Goal: Task Accomplishment & Management: Manage account settings

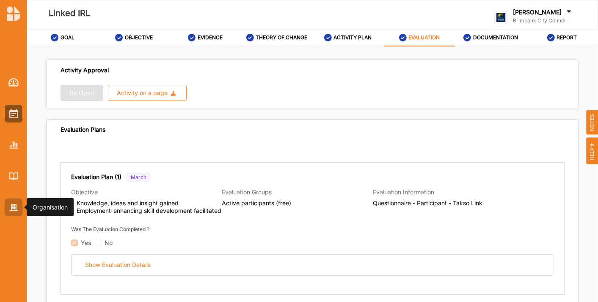
click at [10, 214] on div at bounding box center [14, 208] width 18 height 18
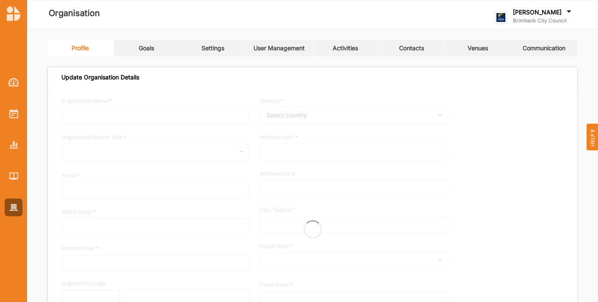
type input "Brimbank City Council"
type input "[PHONE_NUMBER]"
type input "[DOMAIN_NAME]"
type input "[EMAIL_ADDRESS][DOMAIN_NAME]"
type input "[STREET_ADDRESS]"
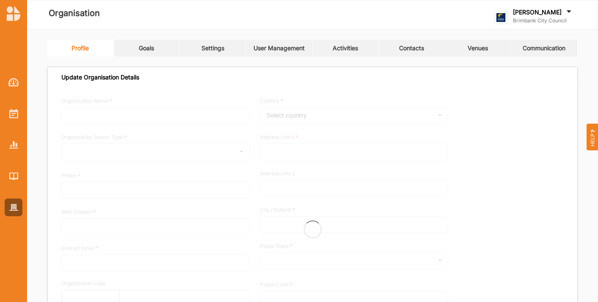
type input "Sunshine"
type input "3020"
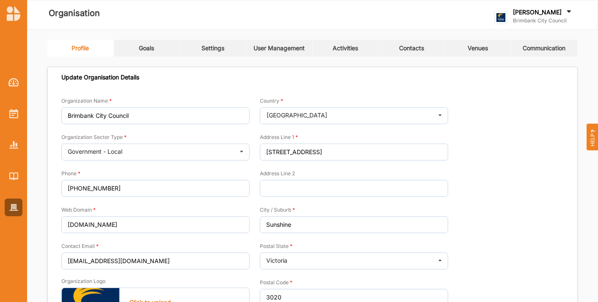
click at [341, 53] on link "Activities" at bounding box center [346, 48] width 66 height 17
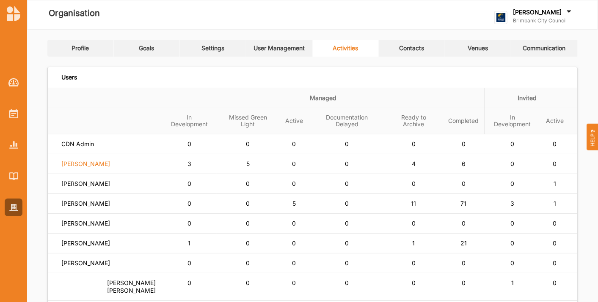
click at [95, 160] on label "Siena Balakrishnan" at bounding box center [85, 164] width 49 height 8
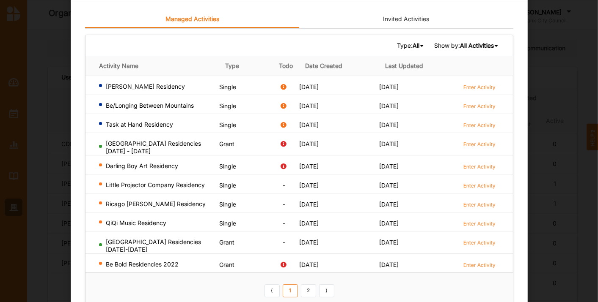
scroll to position [49, 0]
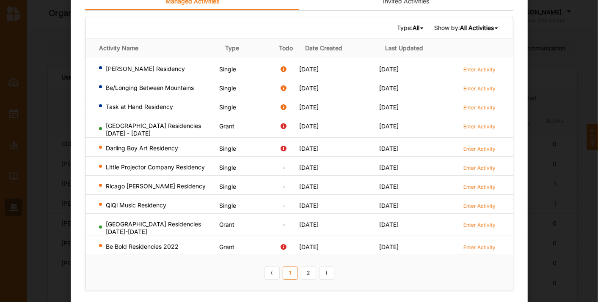
click at [486, 25] on b "All Activities" at bounding box center [476, 27] width 34 height 7
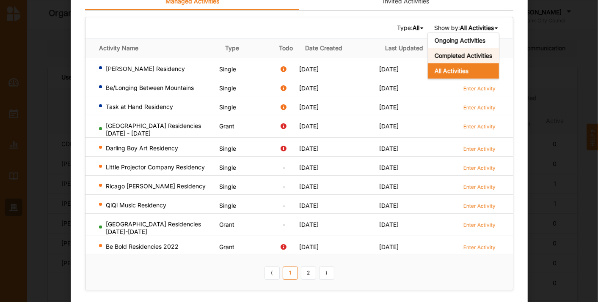
click at [462, 52] on b "Completed Activities" at bounding box center [463, 55] width 58 height 7
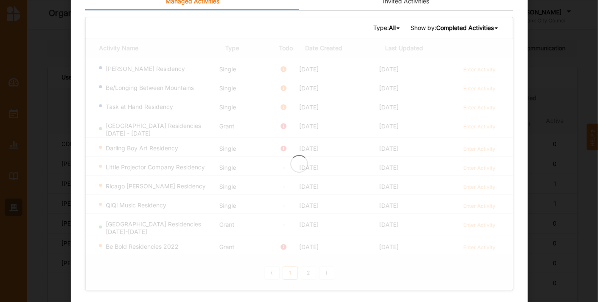
scroll to position [0, 0]
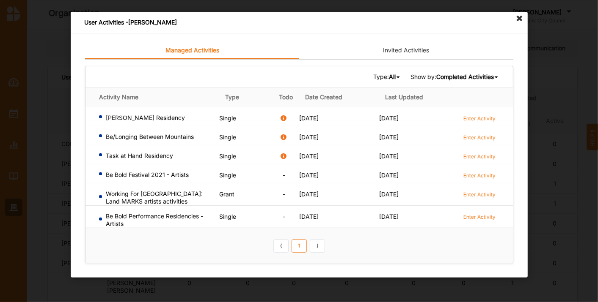
click at [459, 71] on div "Type: All All Single Grant Festival Multi Activity Linked Show by: Completed Ac…" at bounding box center [298, 76] width 427 height 21
click at [459, 73] on b "Completed Activities" at bounding box center [465, 76] width 58 height 7
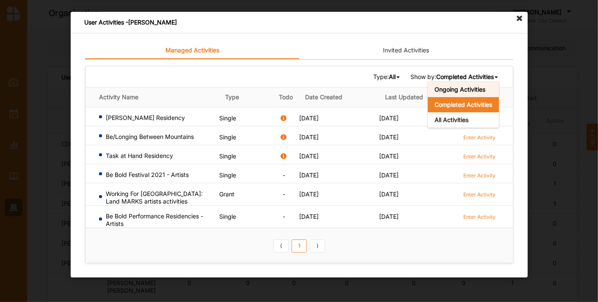
click at [451, 88] on b "Ongoing Activities" at bounding box center [459, 89] width 51 height 7
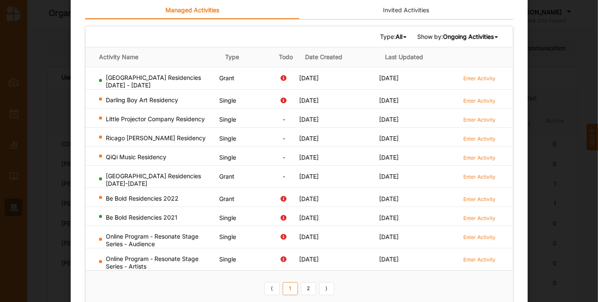
scroll to position [42, 0]
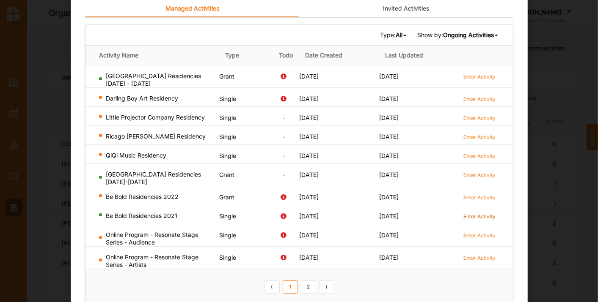
click at [469, 214] on label "Enter Activity" at bounding box center [479, 216] width 32 height 7
click at [310, 286] on link "2" at bounding box center [307, 288] width 15 height 14
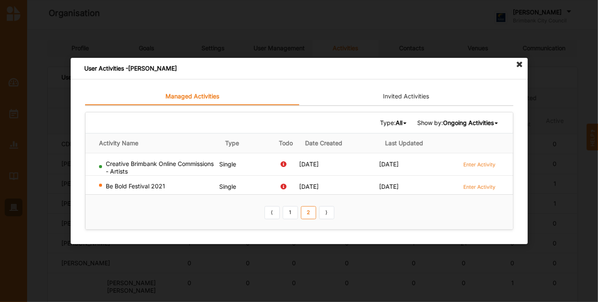
scroll to position [0, 0]
click at [475, 156] on td "Enter Activity" at bounding box center [485, 164] width 53 height 22
click at [478, 160] on link "Enter Activity" at bounding box center [479, 164] width 32 height 8
click at [485, 184] on label "Enter Activity" at bounding box center [479, 187] width 32 height 7
click at [514, 65] on icon at bounding box center [520, 65] width 14 height 14
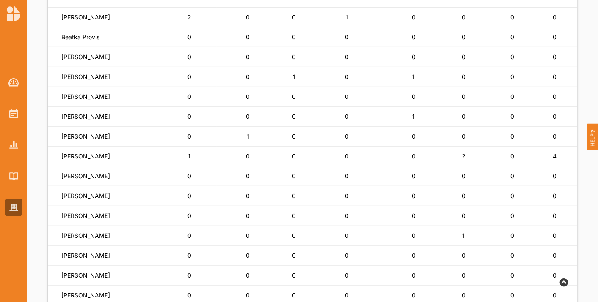
scroll to position [335, 0]
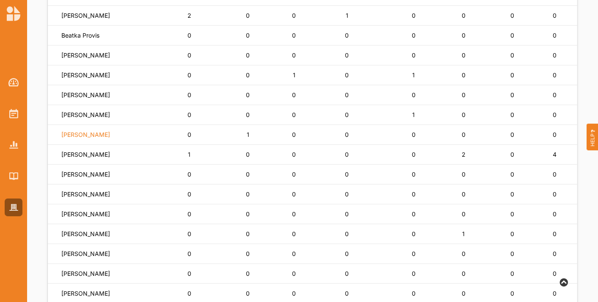
click at [71, 131] on label "Tahira Sheikh" at bounding box center [85, 135] width 49 height 8
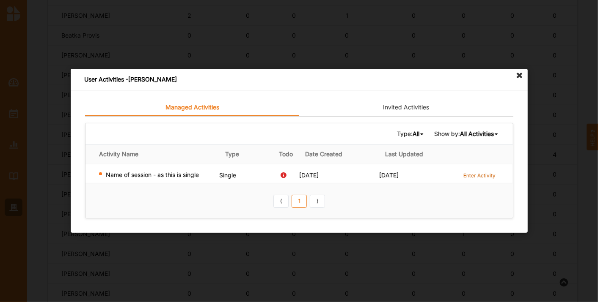
click at [475, 175] on label "Enter Activity" at bounding box center [479, 175] width 32 height 7
click at [516, 77] on icon at bounding box center [520, 76] width 14 height 14
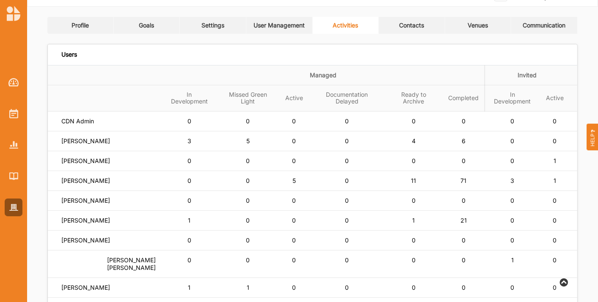
scroll to position [0, 0]
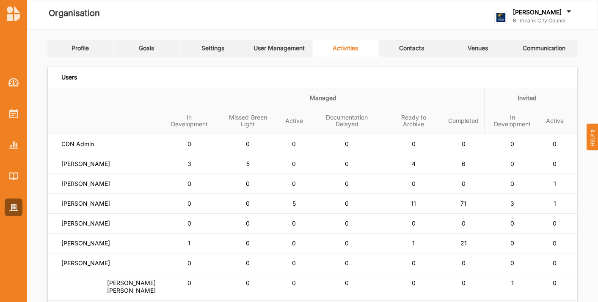
click at [272, 55] on link "User Management" at bounding box center [279, 48] width 66 height 17
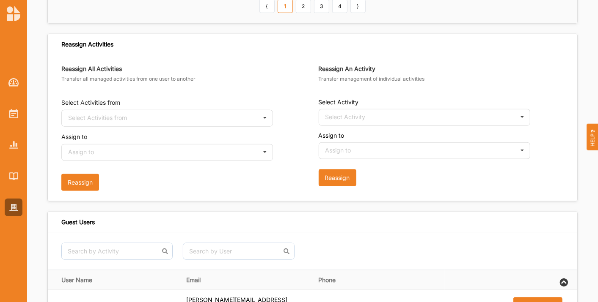
scroll to position [517, 0]
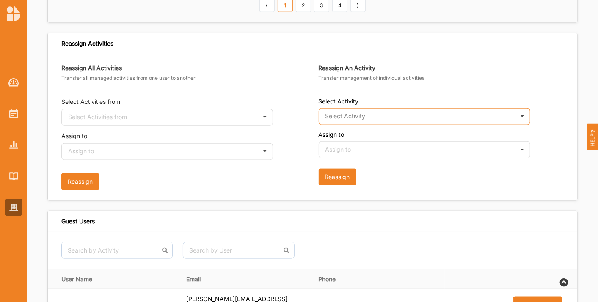
click at [351, 109] on input "text" at bounding box center [424, 117] width 211 height 17
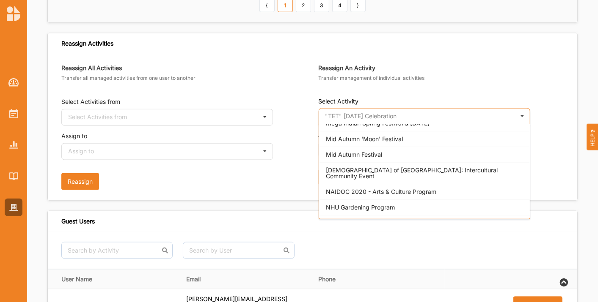
scroll to position [1652, 0]
click at [363, 219] on span "Name of session - as this is single" at bounding box center [372, 222] width 93 height 7
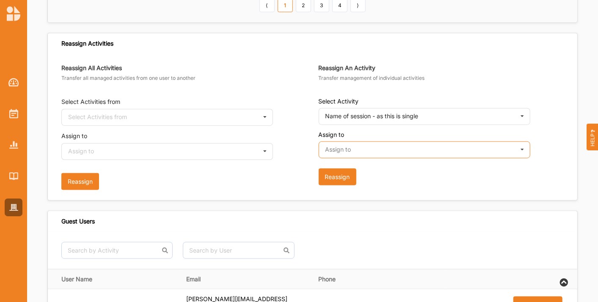
click at [361, 143] on input "text" at bounding box center [424, 150] width 211 height 17
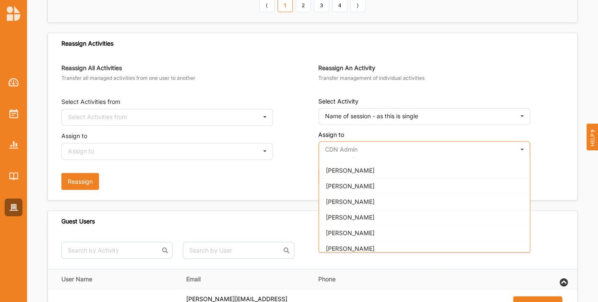
scroll to position [438, 0]
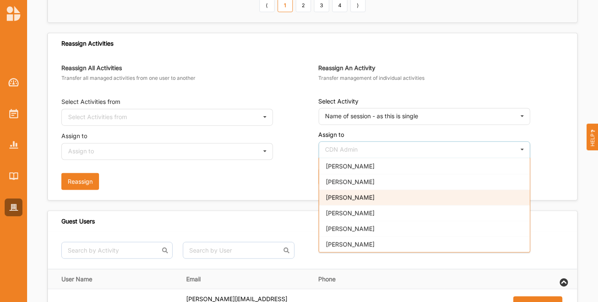
click at [343, 197] on div "[PERSON_NAME]" at bounding box center [424, 198] width 211 height 16
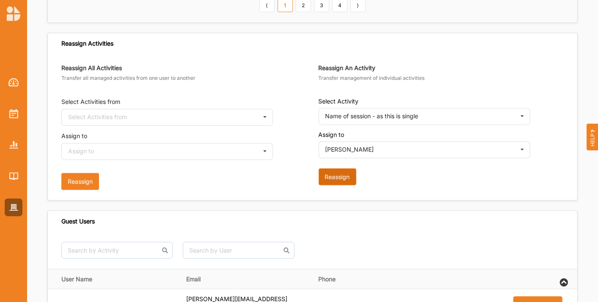
click at [341, 179] on button "Reassign" at bounding box center [338, 177] width 38 height 17
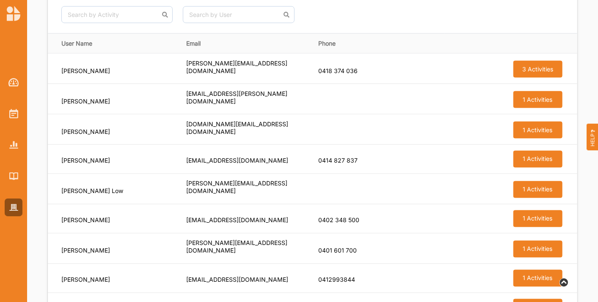
scroll to position [753, 0]
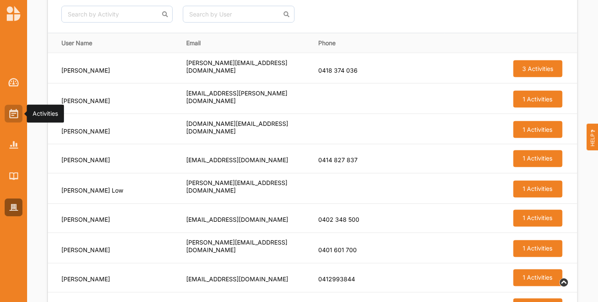
click at [16, 106] on div at bounding box center [14, 114] width 18 height 18
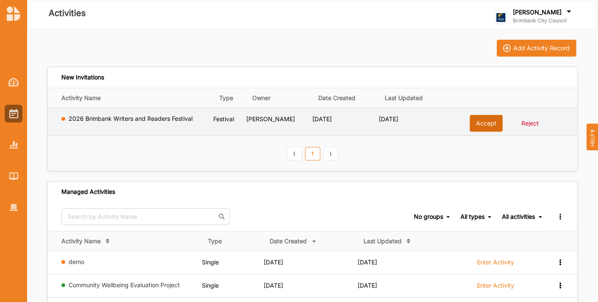
click at [480, 121] on button "Accept" at bounding box center [486, 123] width 33 height 17
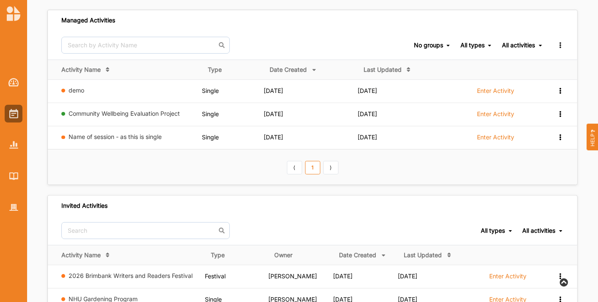
scroll to position [57, 0]
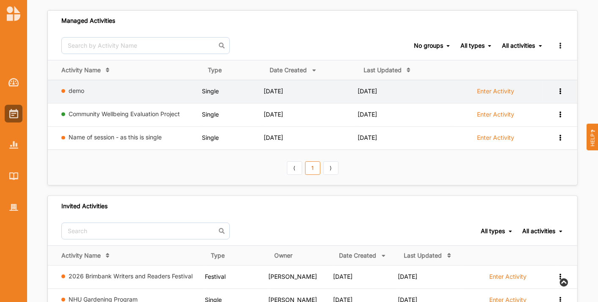
click at [561, 94] on div "View Report View Team Add to group Remove" at bounding box center [553, 91] width 21 height 8
click at [530, 156] on div "Remove" at bounding box center [538, 152] width 50 height 16
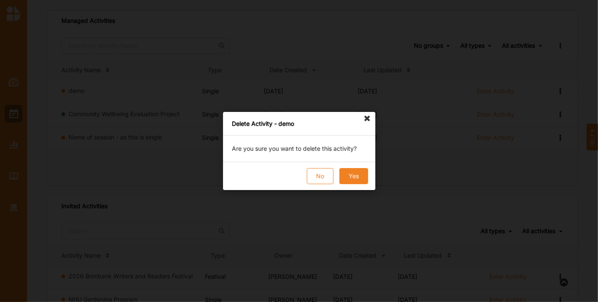
click at [356, 171] on button "Yes" at bounding box center [353, 176] width 29 height 16
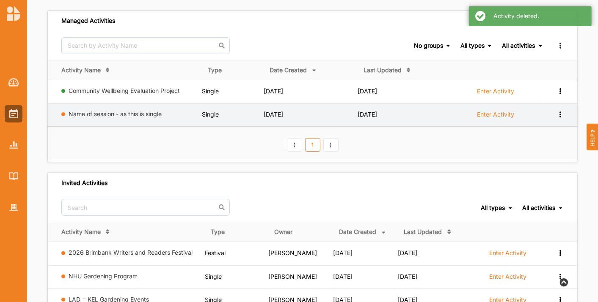
click at [563, 113] on icon at bounding box center [559, 114] width 7 height 6
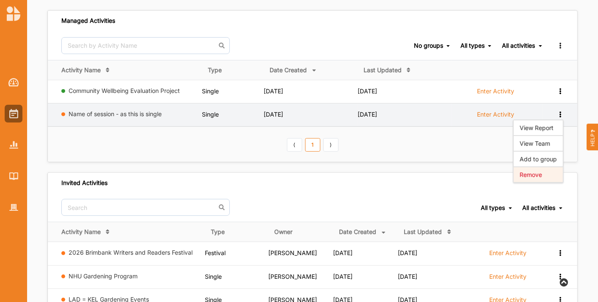
click at [533, 173] on div "Remove" at bounding box center [537, 175] width 37 height 6
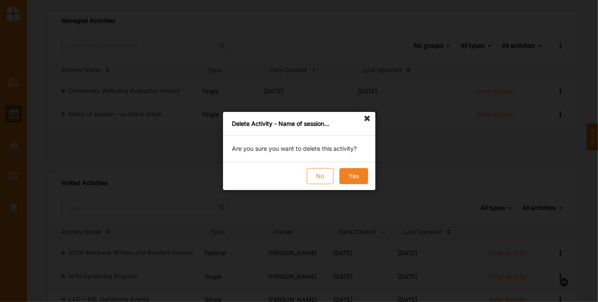
click at [358, 175] on button "Yes" at bounding box center [353, 176] width 29 height 16
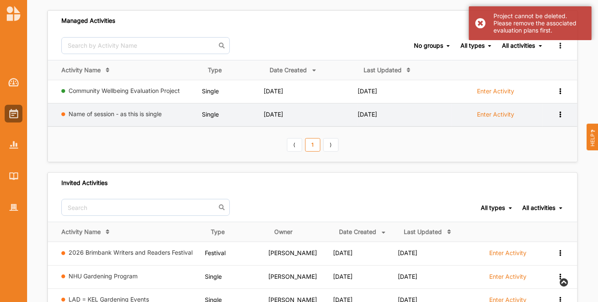
click at [486, 111] on label "Enter Activity" at bounding box center [495, 115] width 37 height 8
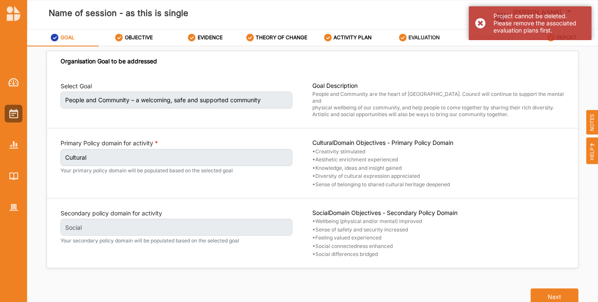
click at [420, 34] on div "EVALUATION" at bounding box center [419, 37] width 41 height 15
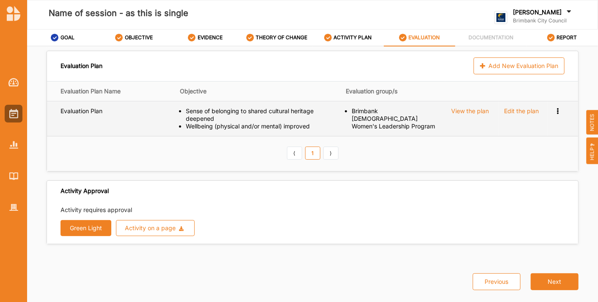
click at [562, 108] on div "Preview Survey Remove" at bounding box center [558, 111] width 8 height 8
click at [540, 141] on div "Remove" at bounding box center [533, 140] width 43 height 6
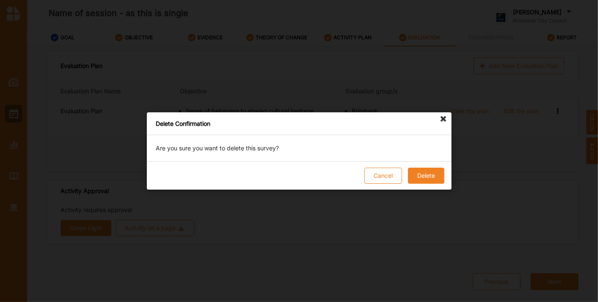
click at [424, 176] on button "Delete" at bounding box center [425, 176] width 36 height 16
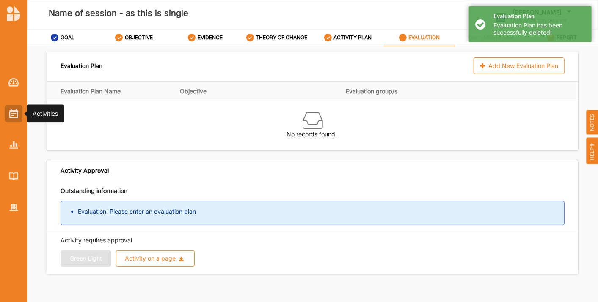
click at [12, 110] on img at bounding box center [13, 113] width 9 height 9
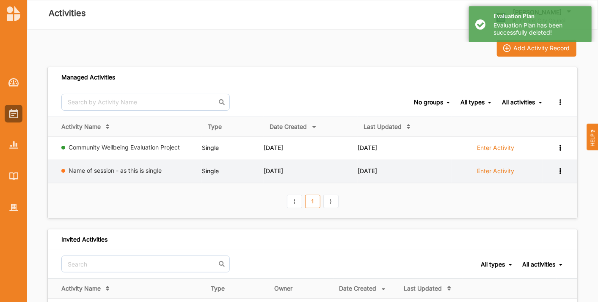
click at [558, 169] on icon at bounding box center [559, 171] width 7 height 6
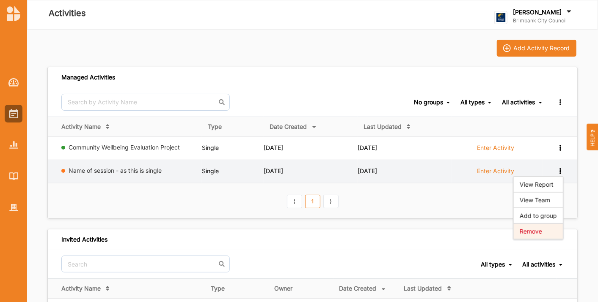
click at [550, 231] on div "Remove" at bounding box center [537, 232] width 37 height 6
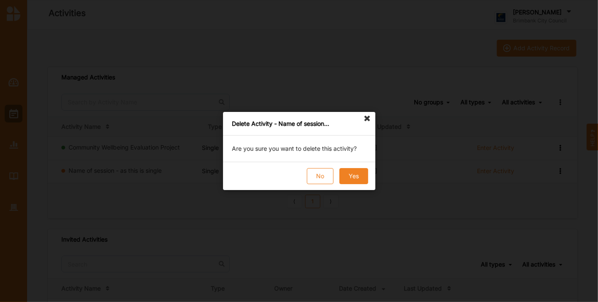
click at [355, 175] on button "Yes" at bounding box center [353, 176] width 29 height 16
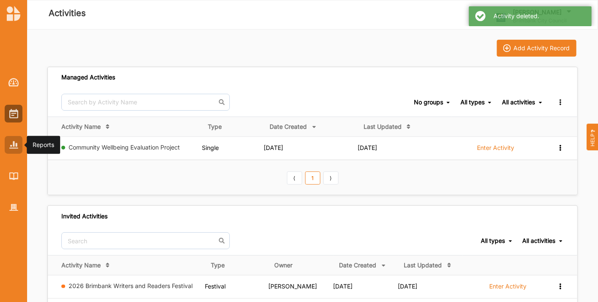
click at [12, 144] on img at bounding box center [13, 144] width 9 height 7
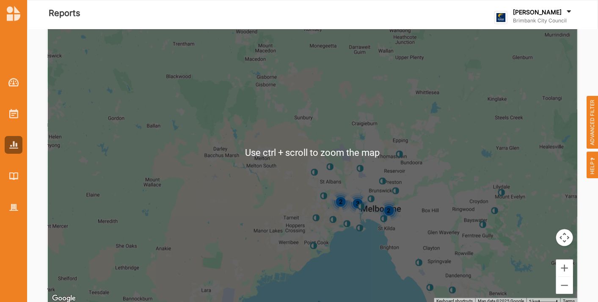
scroll to position [29, 0]
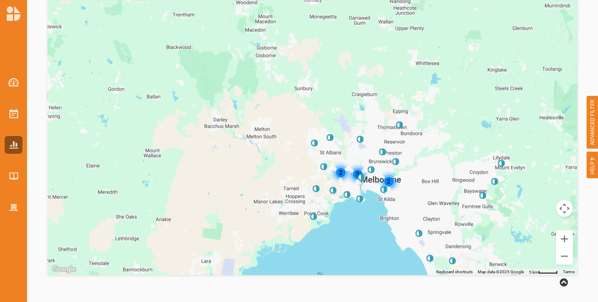
click at [330, 140] on img at bounding box center [330, 138] width 7 height 7
click at [360, 137] on img at bounding box center [360, 139] width 7 height 7
click at [501, 165] on div "3 2 2" at bounding box center [583, 293] width 541 height 338
click at [499, 165] on img at bounding box center [501, 163] width 7 height 7
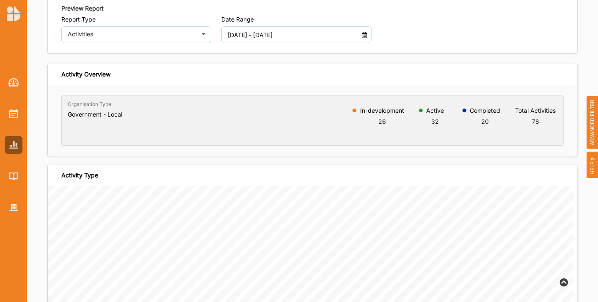
scroll to position [16, 0]
click at [112, 36] on div "Activities" at bounding box center [132, 35] width 128 height 6
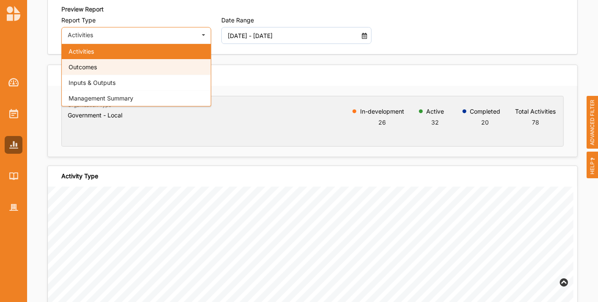
click at [110, 65] on div "Outcomes" at bounding box center [136, 67] width 149 height 16
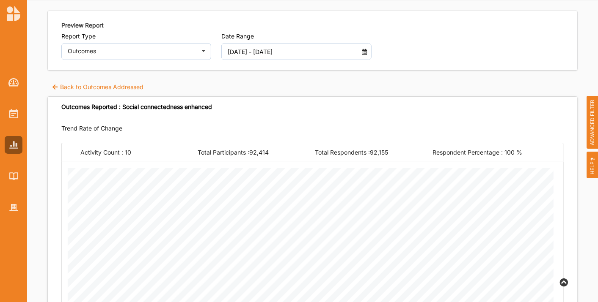
click at [91, 88] on label "Back to Outcomes Addressed" at bounding box center [98, 87] width 92 height 8
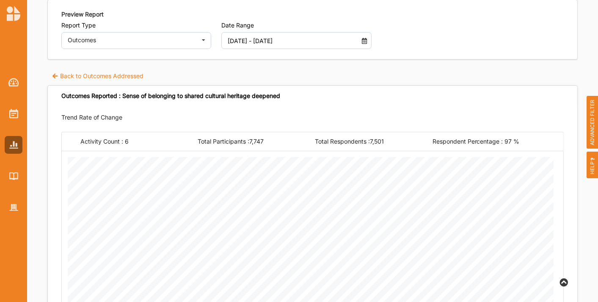
scroll to position [9, 0]
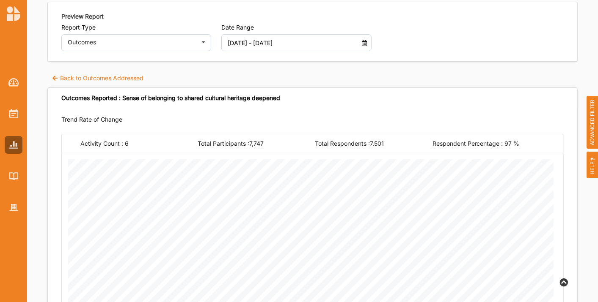
click at [78, 77] on label "Back to Outcomes Addressed" at bounding box center [98, 78] width 92 height 8
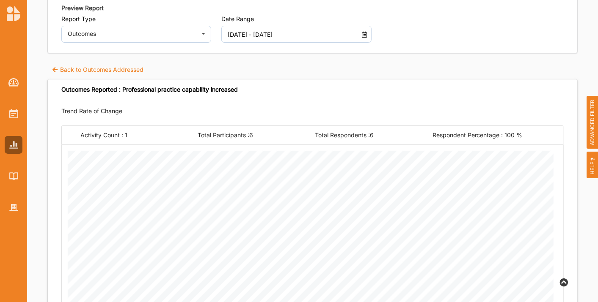
scroll to position [17, 0]
click at [77, 72] on label "Back to Outcomes Addressed" at bounding box center [98, 70] width 92 height 8
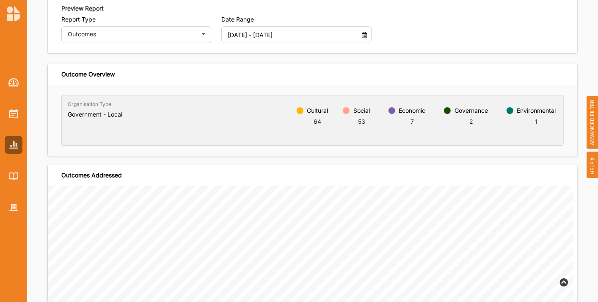
click at [258, 38] on input "01 Jan 2025 - 16 Oct 2025" at bounding box center [290, 34] width 135 height 17
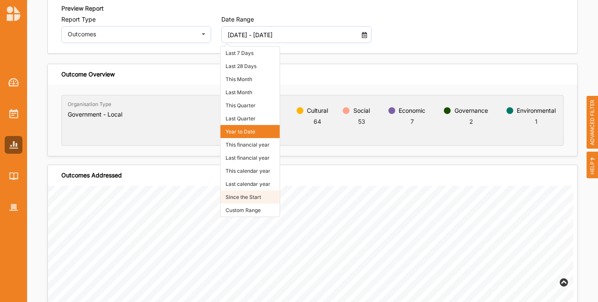
click at [256, 198] on li "Since the Start" at bounding box center [249, 197] width 59 height 13
type input "01 Jan 2018 - 16 Oct 2025"
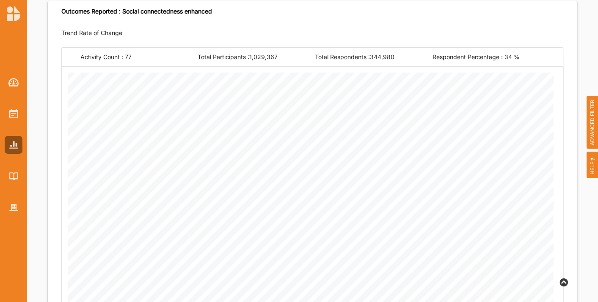
scroll to position [0, 0]
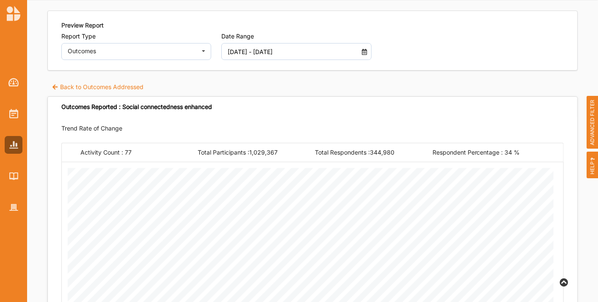
click at [78, 86] on label "Back to Outcomes Addressed" at bounding box center [98, 87] width 92 height 8
click at [96, 86] on label "Back to Outcomes Addressed" at bounding box center [98, 87] width 92 height 8
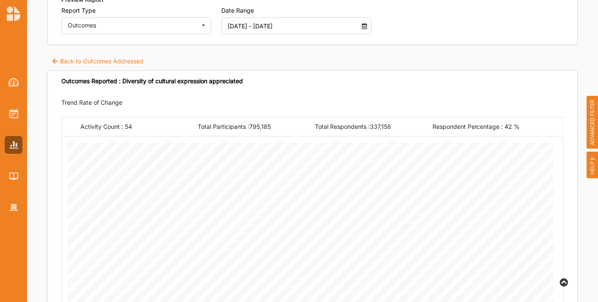
scroll to position [25, 0]
click at [82, 61] on label "Back to Outcomes Addressed" at bounding box center [98, 62] width 92 height 8
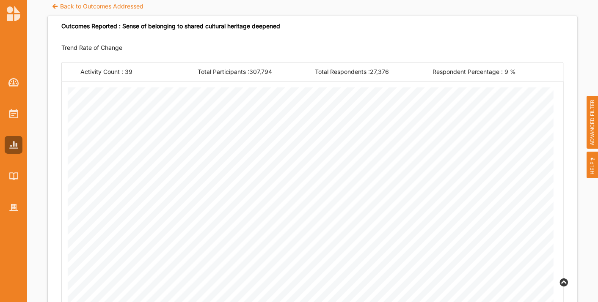
scroll to position [78, 0]
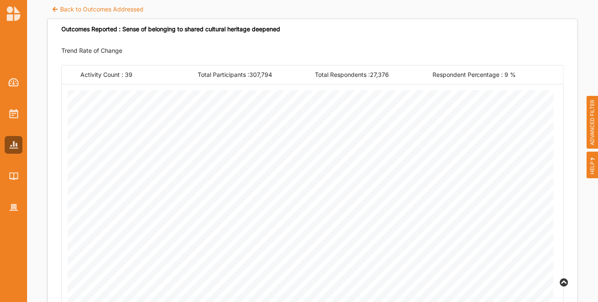
click at [61, 6] on label "Back to Outcomes Addressed" at bounding box center [98, 9] width 92 height 8
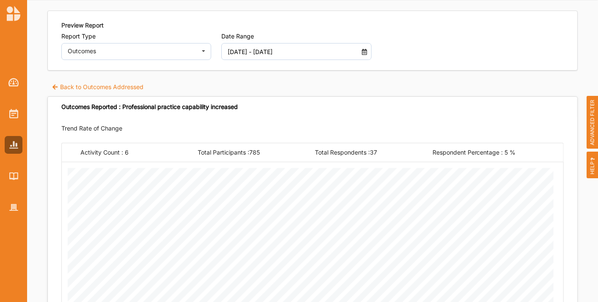
scroll to position [0, 0]
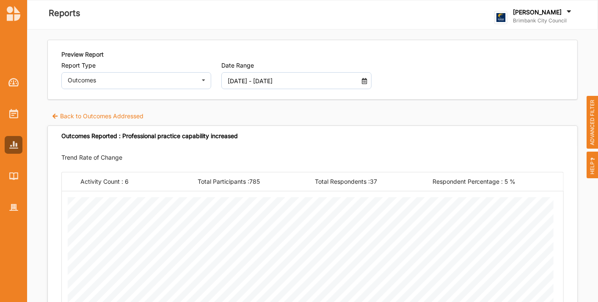
click at [80, 119] on label "Back to Outcomes Addressed" at bounding box center [98, 116] width 92 height 8
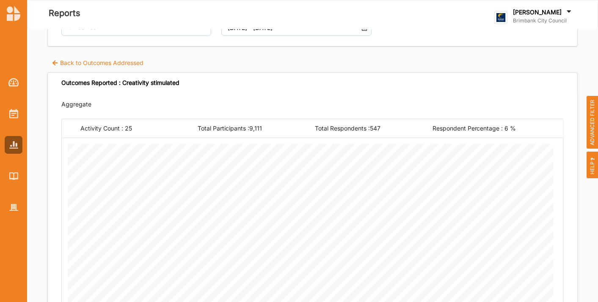
scroll to position [52, 0]
click at [73, 66] on label "Back to Outcomes Addressed" at bounding box center [98, 64] width 92 height 8
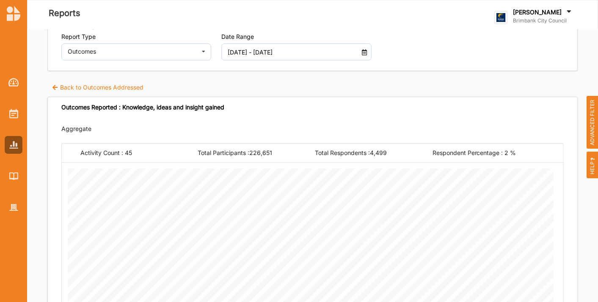
scroll to position [29, 0]
click at [77, 87] on label "Back to Outcomes Addressed" at bounding box center [98, 87] width 92 height 8
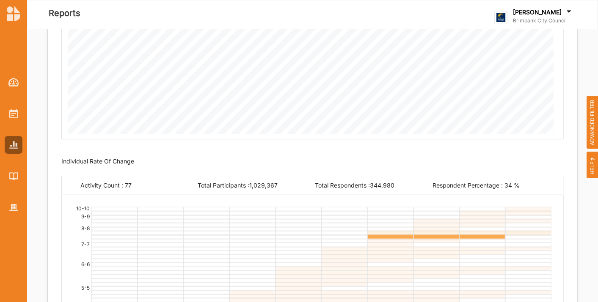
scroll to position [395, 0]
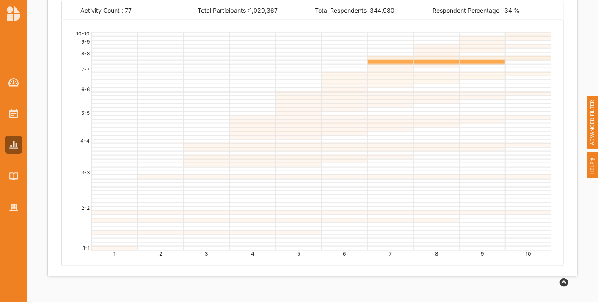
scroll to position [536, 0]
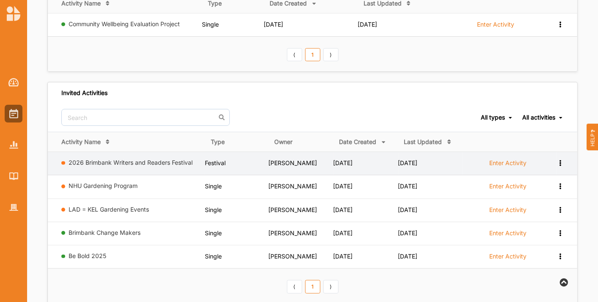
scroll to position [124, 0]
click at [509, 159] on label "Enter Activity" at bounding box center [507, 163] width 37 height 8
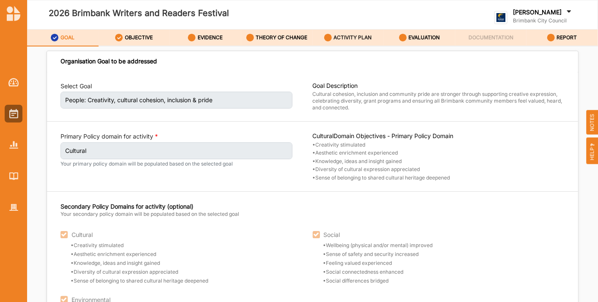
click at [349, 39] on label "ACTIVITY PLAN" at bounding box center [353, 37] width 38 height 7
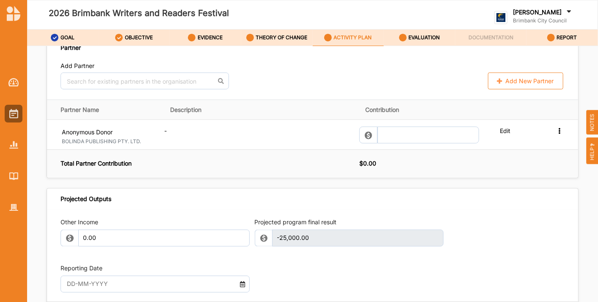
scroll to position [783, 0]
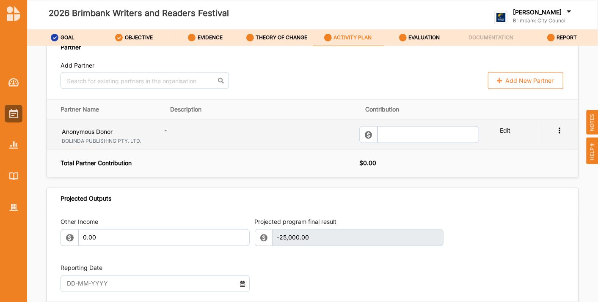
click at [500, 135] on label "Edit" at bounding box center [518, 130] width 36 height 8
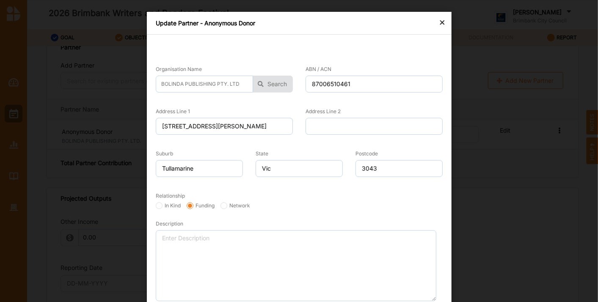
click at [441, 23] on div "×" at bounding box center [442, 22] width 7 height 10
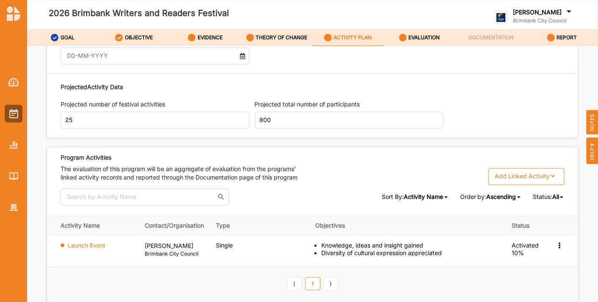
scroll to position [1012, 0]
click at [530, 13] on label "[PERSON_NAME]" at bounding box center [537, 12] width 49 height 8
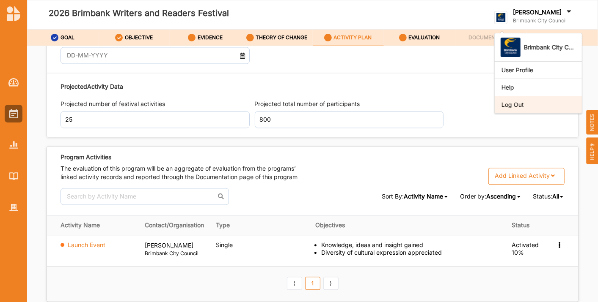
click at [534, 107] on div "Log Out" at bounding box center [538, 105] width 74 height 8
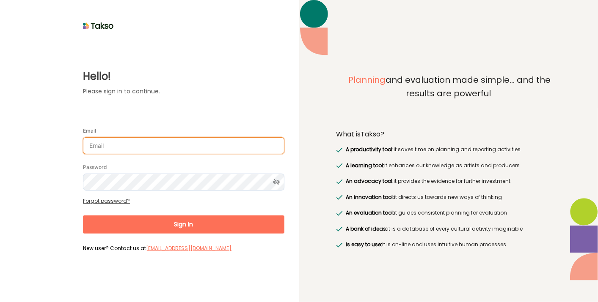
click at [172, 150] on input "Email" at bounding box center [183, 145] width 201 height 17
type input "raji.uppal2@rmit.edu.au"
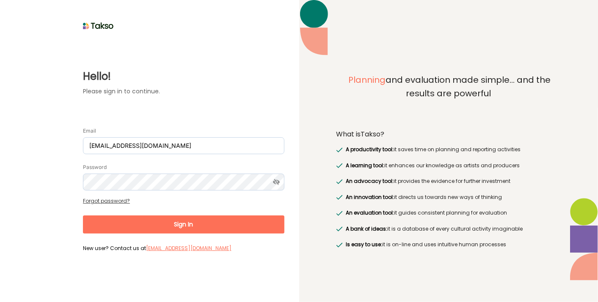
click at [170, 219] on button "Sign In" at bounding box center [183, 225] width 201 height 18
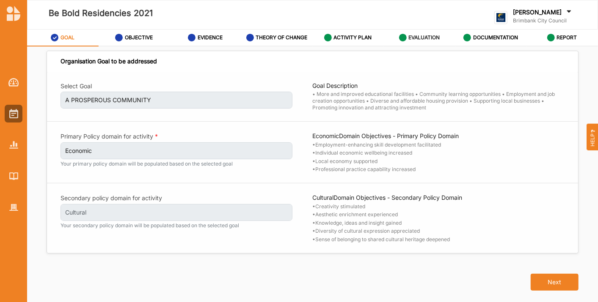
click at [416, 30] on div "EVALUATION" at bounding box center [419, 37] width 41 height 15
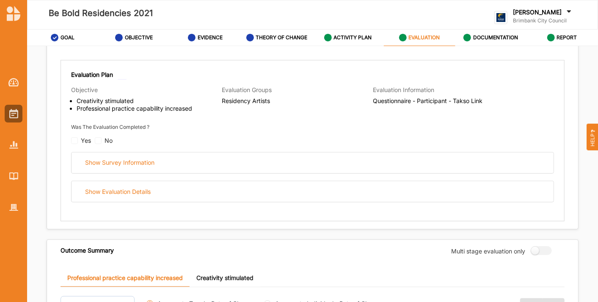
scroll to position [132, 0]
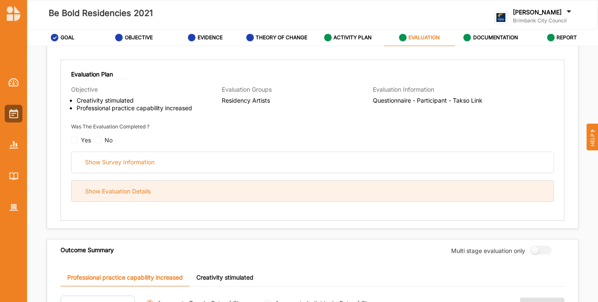
click at [330, 196] on div "Show Evaluation Details" at bounding box center [312, 191] width 482 height 21
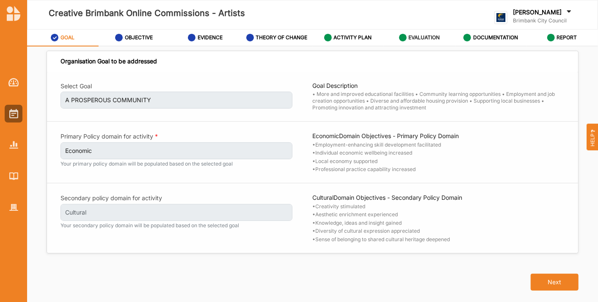
click at [419, 40] on label "EVALUATION" at bounding box center [423, 37] width 31 height 7
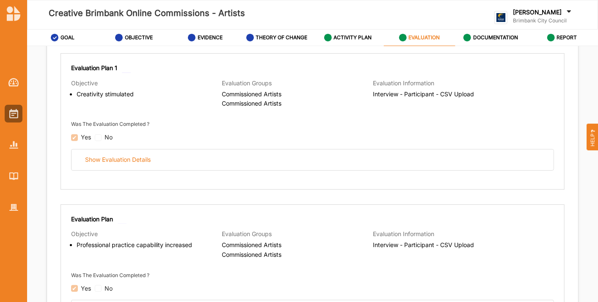
scroll to position [139, 0]
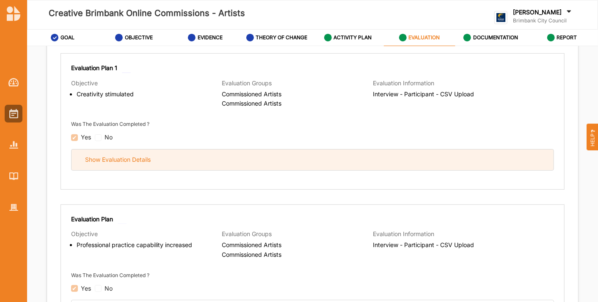
click at [373, 162] on div "Show Evaluation Details" at bounding box center [312, 160] width 482 height 21
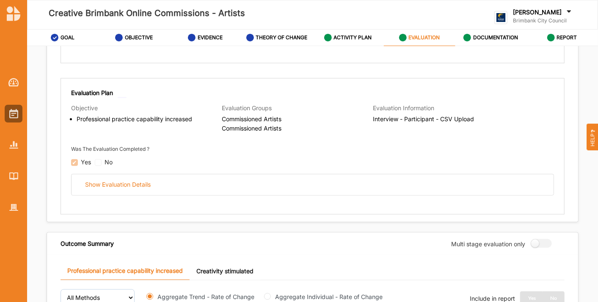
scroll to position [498, 0]
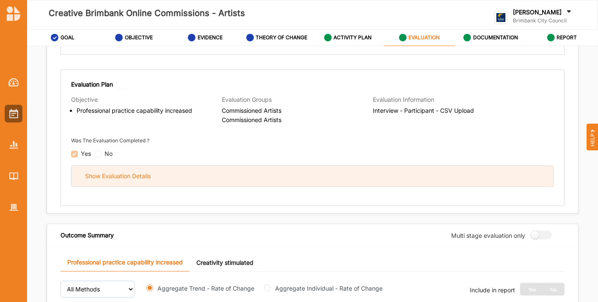
click at [352, 173] on div "Show Evaluation Details" at bounding box center [312, 176] width 482 height 21
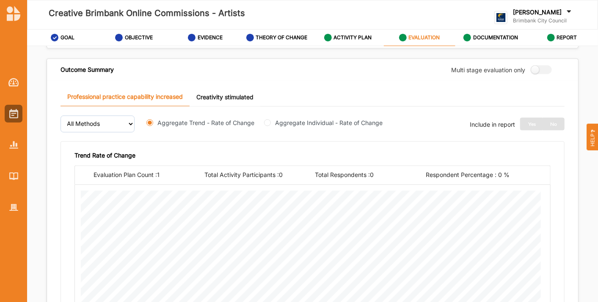
scroll to position [981, 0]
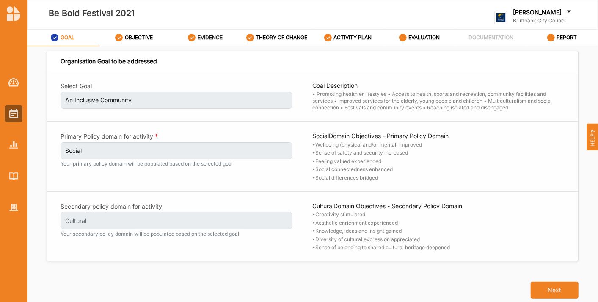
click at [209, 42] on div "EVIDENCE" at bounding box center [205, 37] width 35 height 15
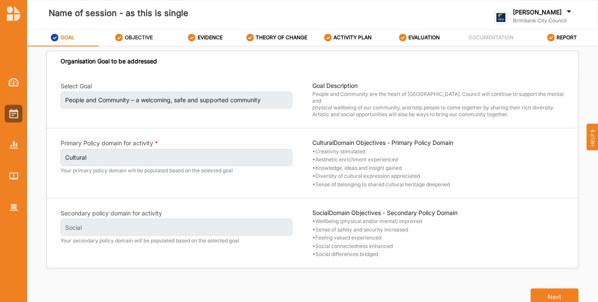
click at [131, 43] on div "OBJECTIVE" at bounding box center [134, 37] width 38 height 15
select select "5"
select select "6"
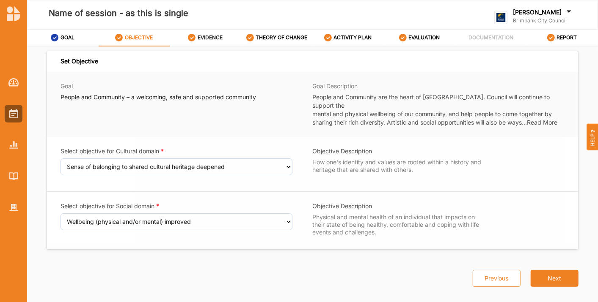
click at [202, 36] on label "EVIDENCE" at bounding box center [210, 37] width 25 height 7
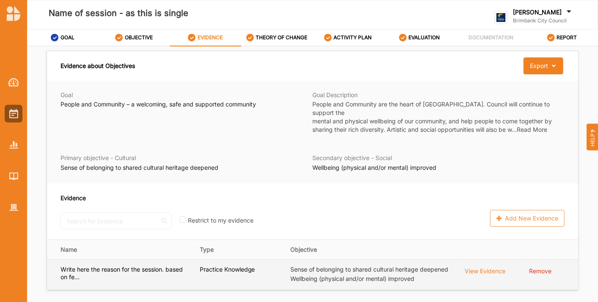
click at [478, 266] on div "View Evidence" at bounding box center [485, 270] width 41 height 9
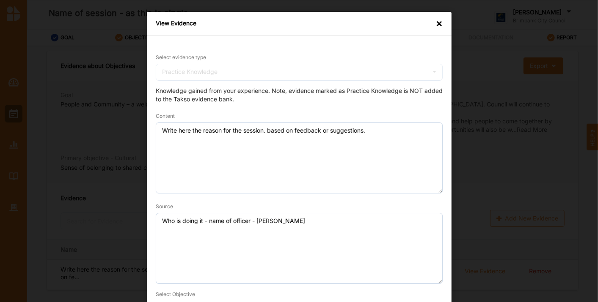
click at [437, 23] on div "×" at bounding box center [439, 23] width 7 height 8
